Goal: Information Seeking & Learning: Learn about a topic

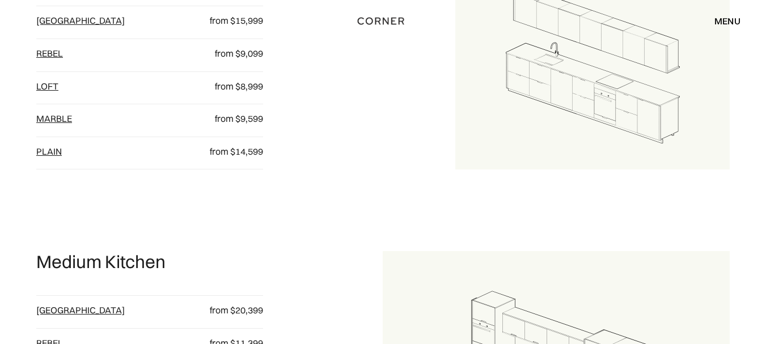
scroll to position [471, 0]
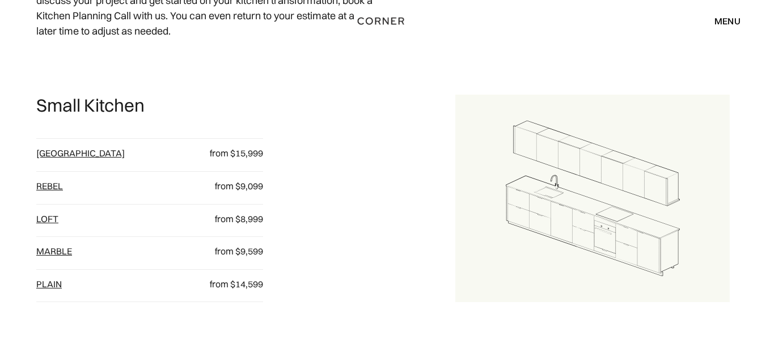
click at [49, 104] on p "Small Kitchen" at bounding box center [90, 106] width 108 height 22
copy p "Small Kitchen"
drag, startPoint x: 77, startPoint y: 167, endPoint x: 33, endPoint y: 151, distance: 46.1
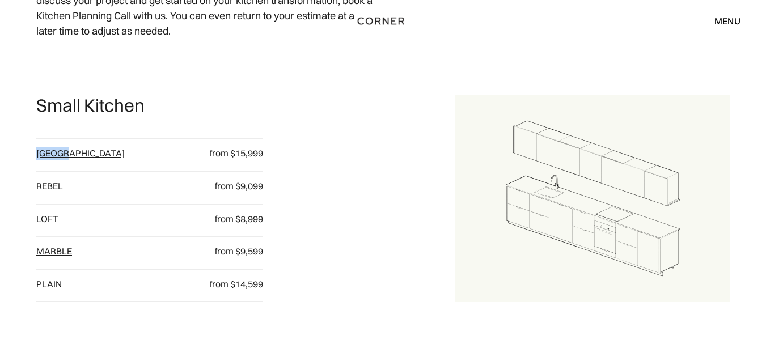
copy link "[GEOGRAPHIC_DATA]"
drag, startPoint x: 275, startPoint y: 149, endPoint x: 208, endPoint y: 157, distance: 67.4
click at [208, 157] on div "Small Kitchen Berlin from $15,999 Rebel from $9,099 loft from $8,999 Marble fro…" at bounding box center [245, 199] width 419 height 208
copy p "from $15,999"
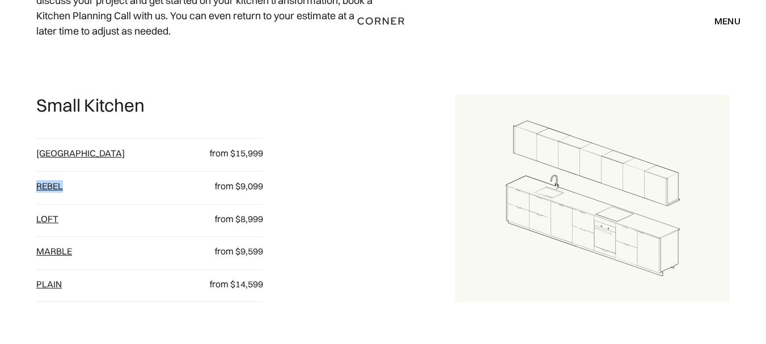
drag, startPoint x: 72, startPoint y: 180, endPoint x: 37, endPoint y: 191, distance: 36.4
click at [37, 191] on div "Rebel" at bounding box center [111, 189] width 151 height 18
copy link "Rebel"
drag, startPoint x: 205, startPoint y: 190, endPoint x: 262, endPoint y: 189, distance: 56.7
click at [262, 189] on div "from $9,099" at bounding box center [225, 189] width 75 height 18
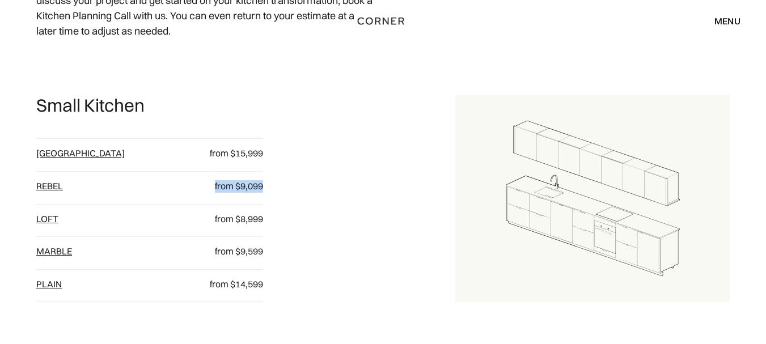
copy p "from $9,099"
drag, startPoint x: 74, startPoint y: 216, endPoint x: 32, endPoint y: 218, distance: 41.4
copy link "loft"
drag, startPoint x: 221, startPoint y: 217, endPoint x: 264, endPoint y: 218, distance: 43.7
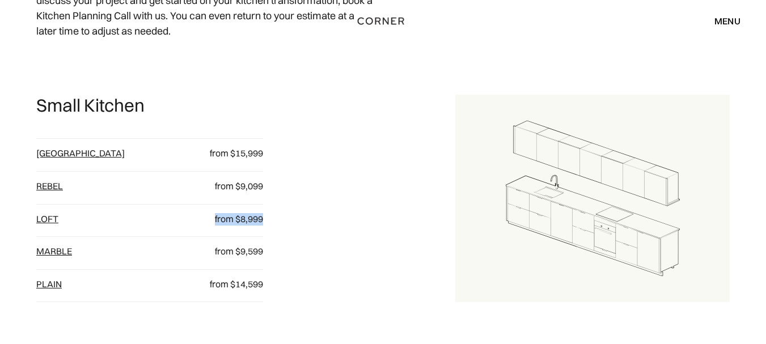
click at [264, 218] on div "Small Kitchen Berlin from $15,999 Rebel from $9,099 loft from $8,999 Marble fro…" at bounding box center [245, 199] width 419 height 208
copy p "from $8,999"
drag, startPoint x: 98, startPoint y: 256, endPoint x: 34, endPoint y: 247, distance: 64.1
copy link "Marble"
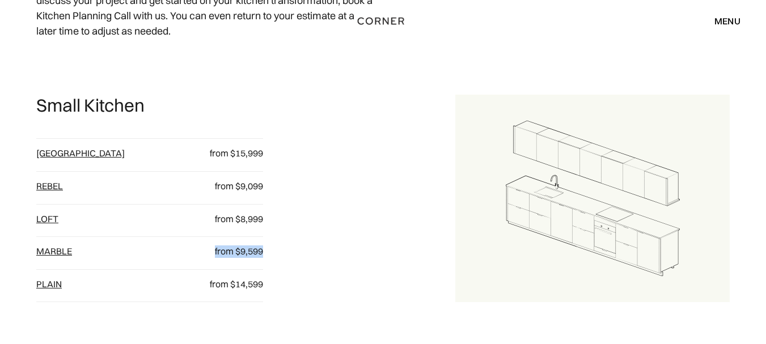
drag, startPoint x: 206, startPoint y: 255, endPoint x: 264, endPoint y: 253, distance: 57.9
click at [264, 253] on div "Small Kitchen Berlin from $15,999 Rebel from $9,099 loft from $8,999 Marble fro…" at bounding box center [245, 199] width 419 height 208
copy p "from $9,599"
drag, startPoint x: 74, startPoint y: 288, endPoint x: 25, endPoint y: 284, distance: 49.5
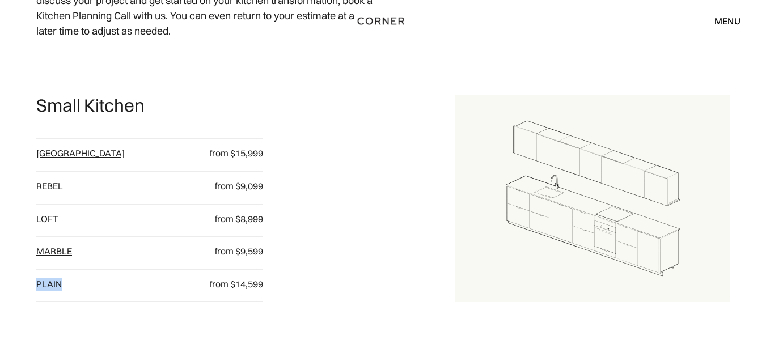
copy link "plain"
drag, startPoint x: 197, startPoint y: 280, endPoint x: 264, endPoint y: 286, distance: 66.6
click at [264, 286] on div "Small Kitchen Berlin from $15,999 Rebel from $9,099 loft from $8,999 Marble fro…" at bounding box center [245, 199] width 419 height 208
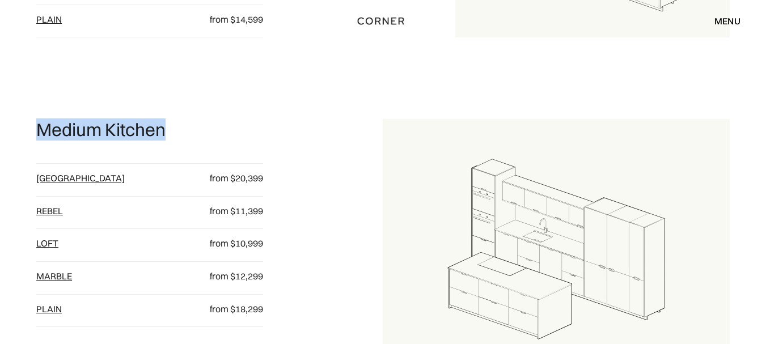
drag, startPoint x: 172, startPoint y: 132, endPoint x: 33, endPoint y: 133, distance: 138.9
click at [33, 133] on div "Are you looking for a rough guide to see if your kitchen dreams are in reach? W…" at bounding box center [383, 178] width 766 height 1138
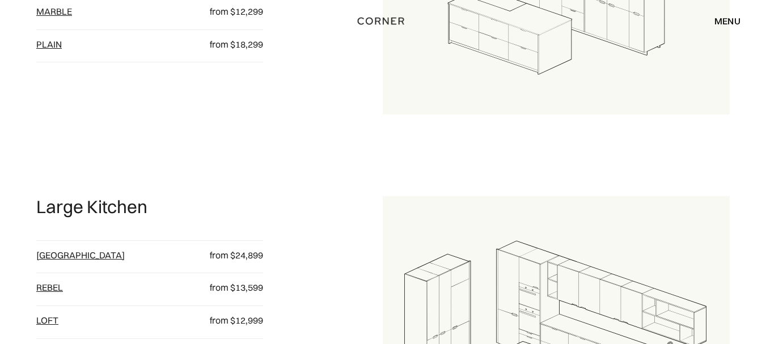
scroll to position [1132, 0]
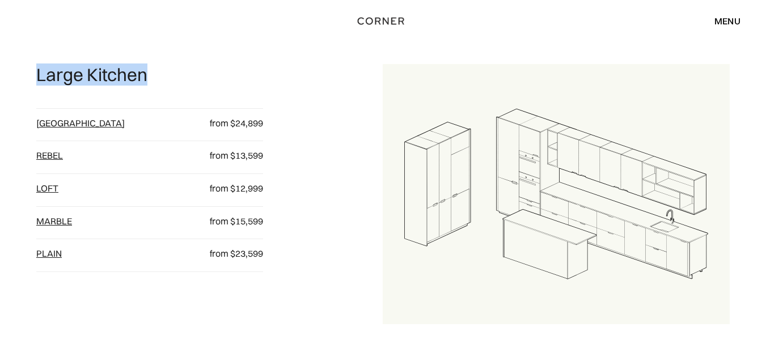
drag, startPoint x: 153, startPoint y: 77, endPoint x: 32, endPoint y: 76, distance: 120.2
